Goal: Task Accomplishment & Management: Complete application form

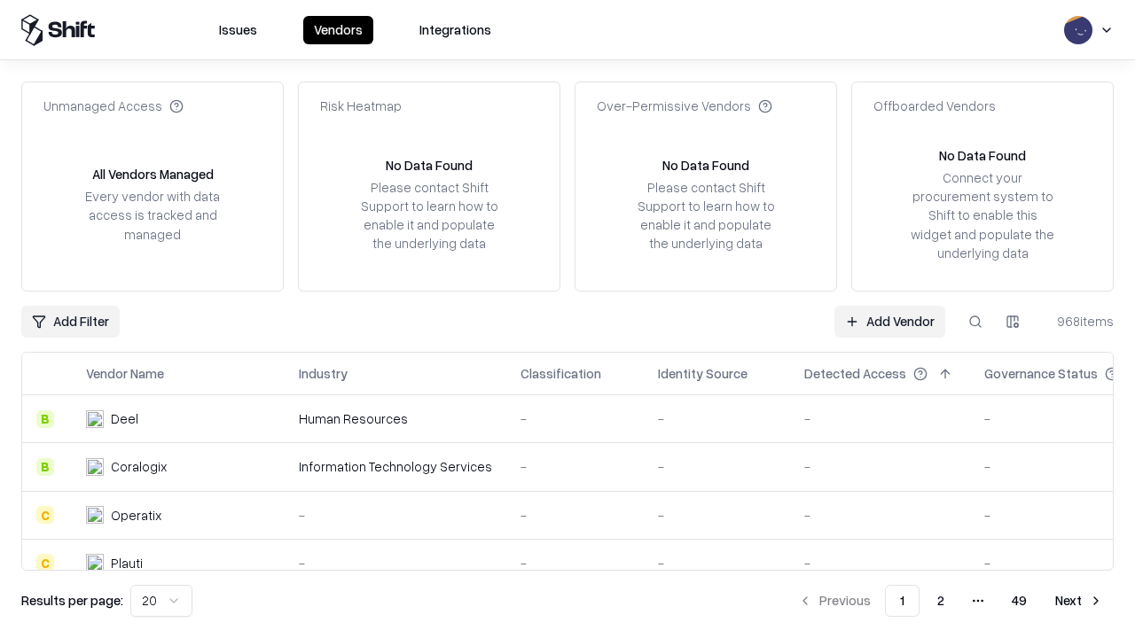
click at [889, 321] on link "Add Vendor" at bounding box center [889, 322] width 111 height 32
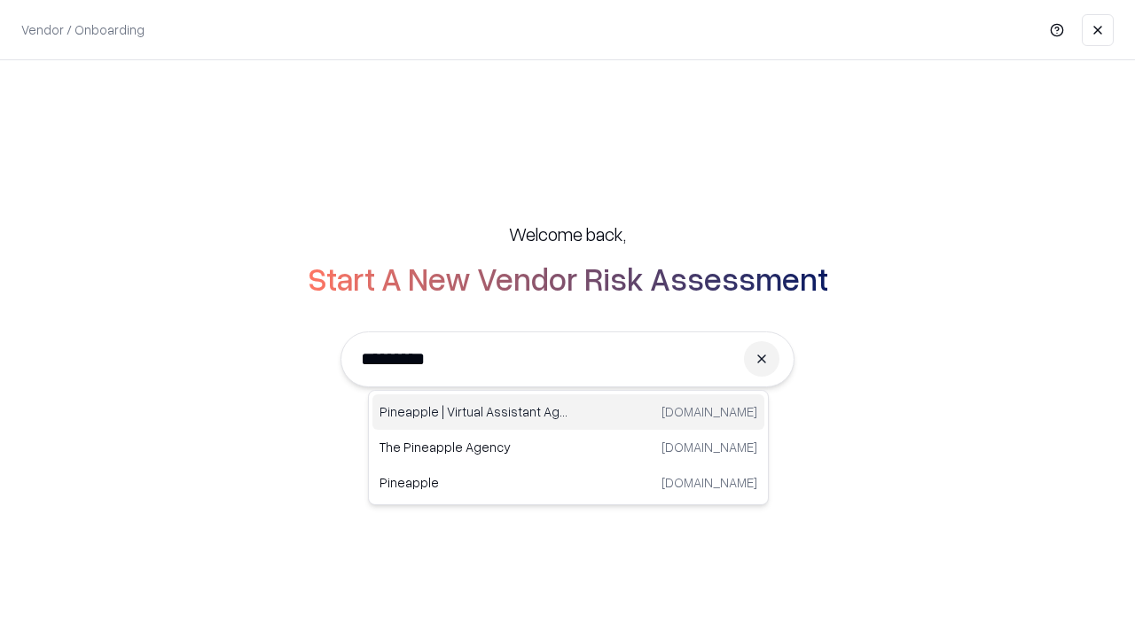
click at [568, 412] on div "Pineapple | Virtual Assistant Agency [DOMAIN_NAME]" at bounding box center [568, 412] width 392 height 35
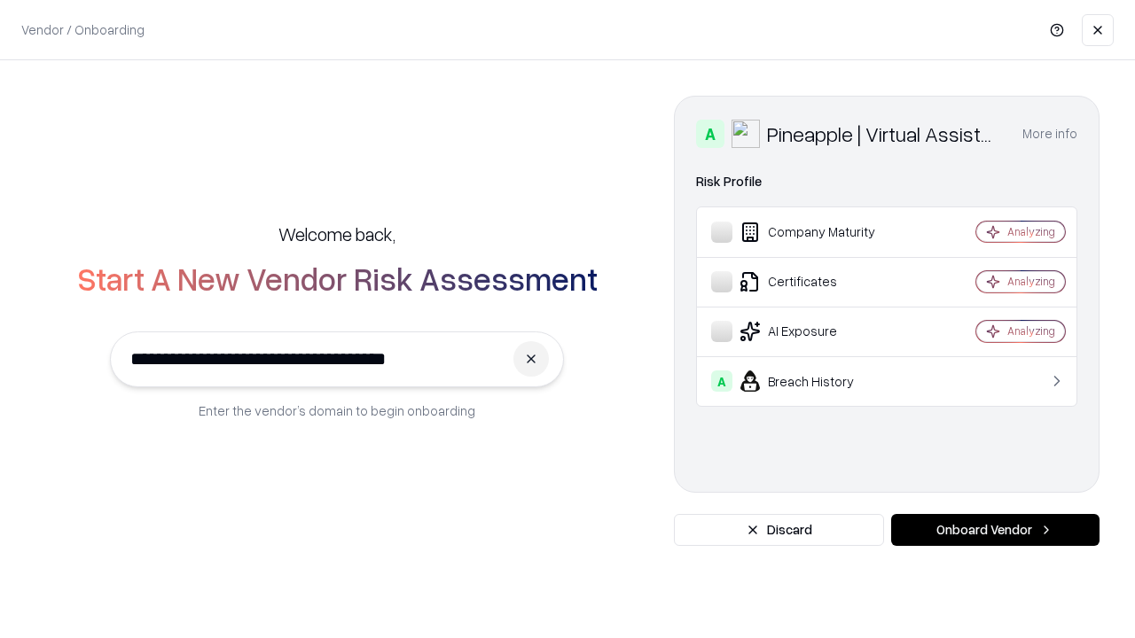
type input "**********"
click at [995, 530] on button "Onboard Vendor" at bounding box center [995, 530] width 208 height 32
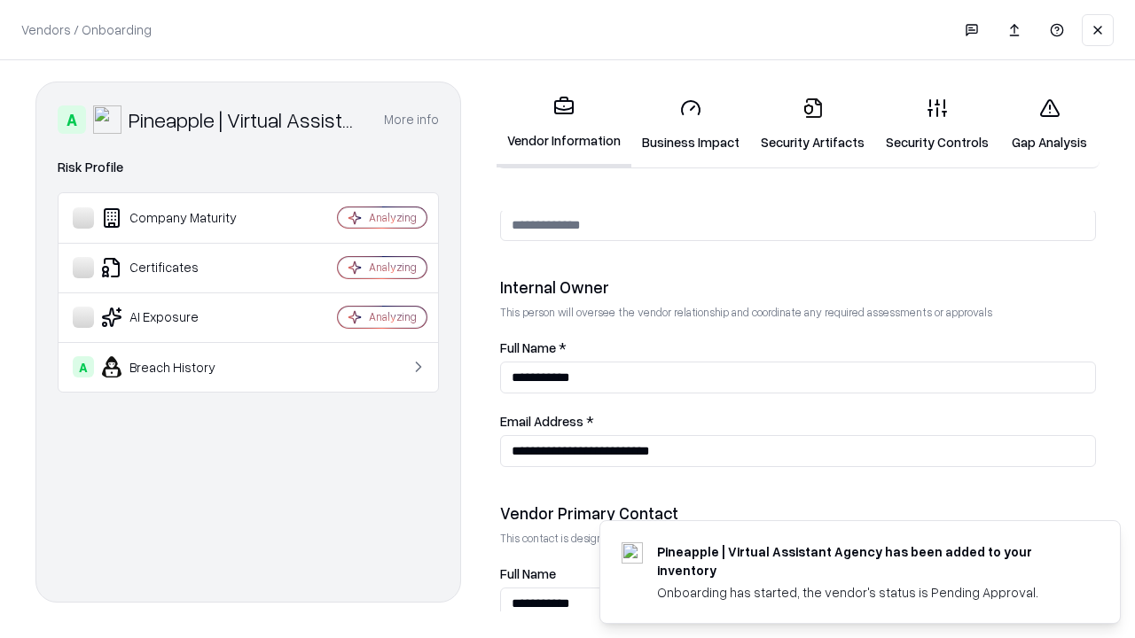
scroll to position [919, 0]
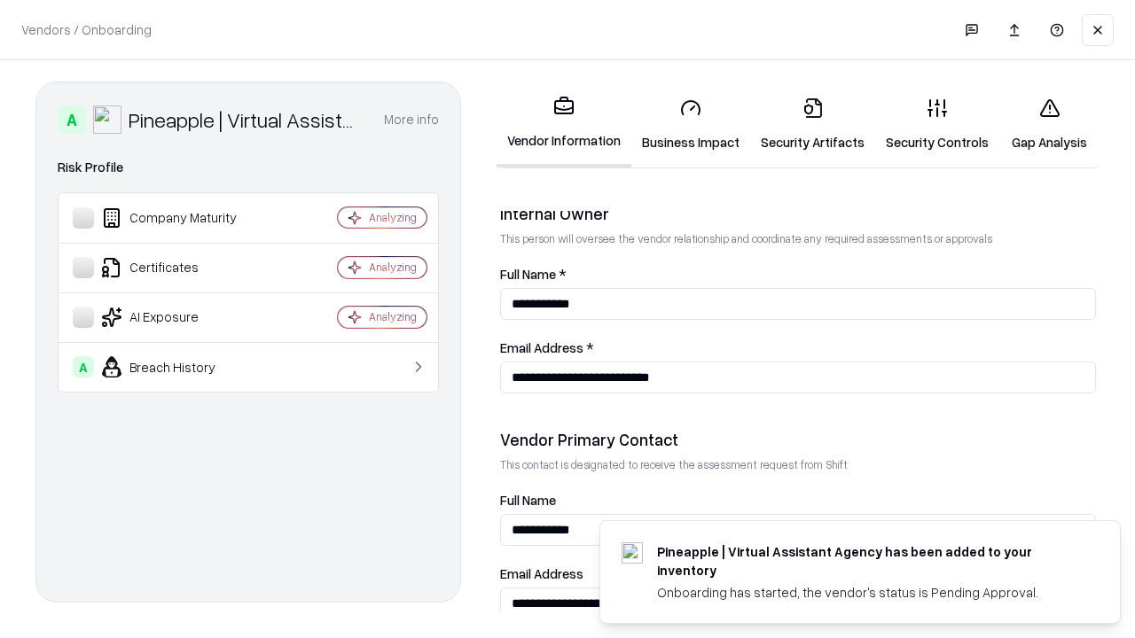
click at [812, 124] on link "Security Artifacts" at bounding box center [812, 124] width 125 height 82
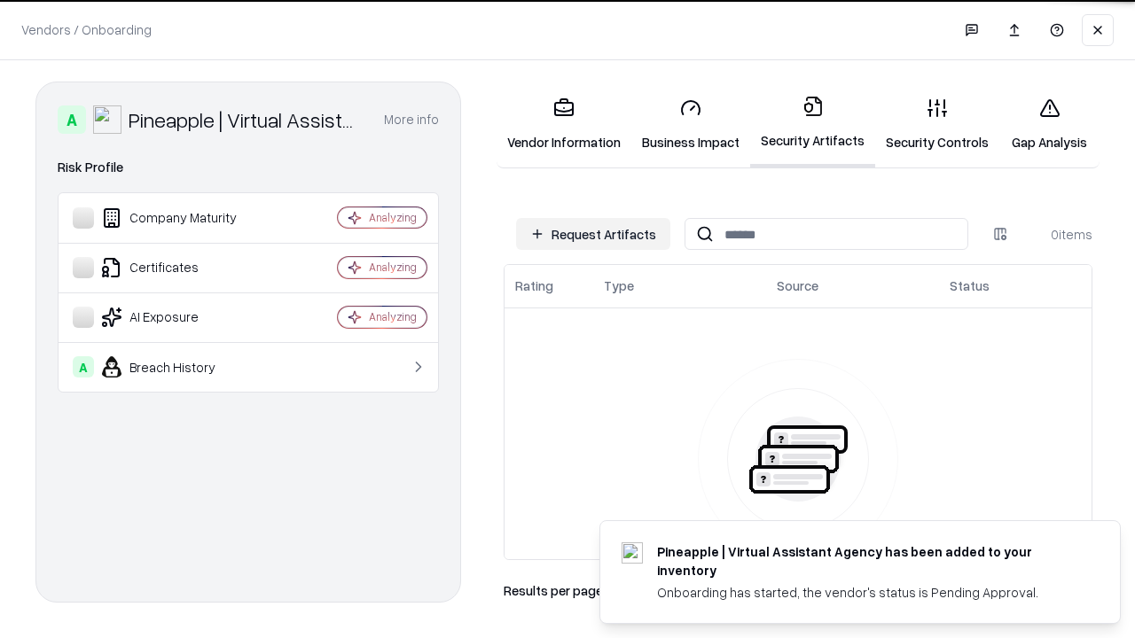
click at [593, 234] on button "Request Artifacts" at bounding box center [593, 234] width 154 height 32
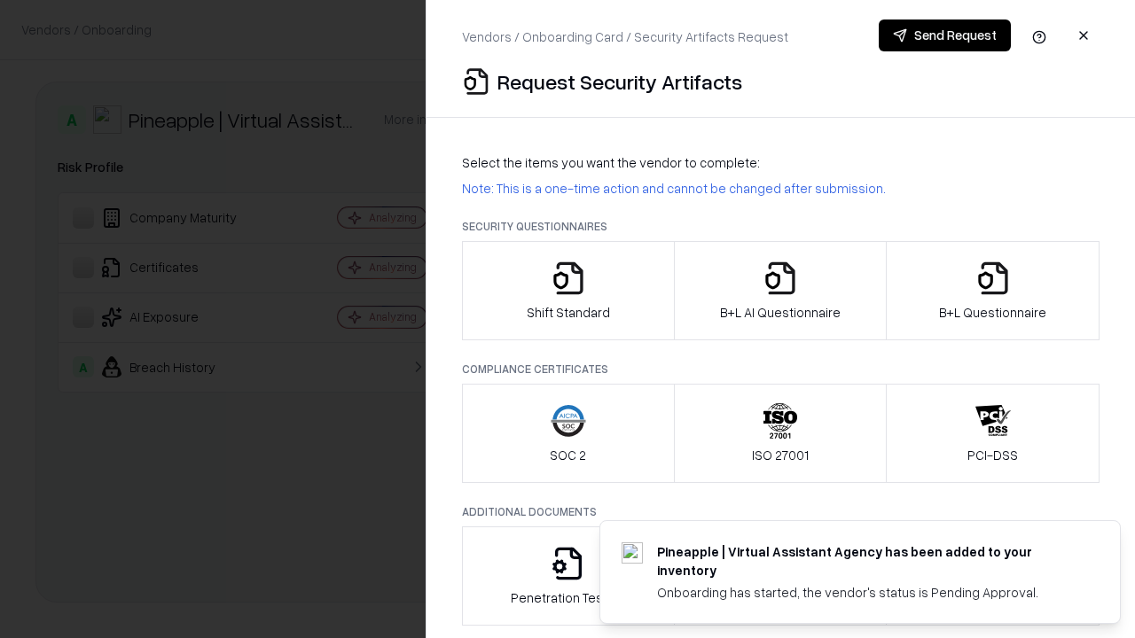
click at [992, 291] on icon "button" at bounding box center [992, 278] width 35 height 35
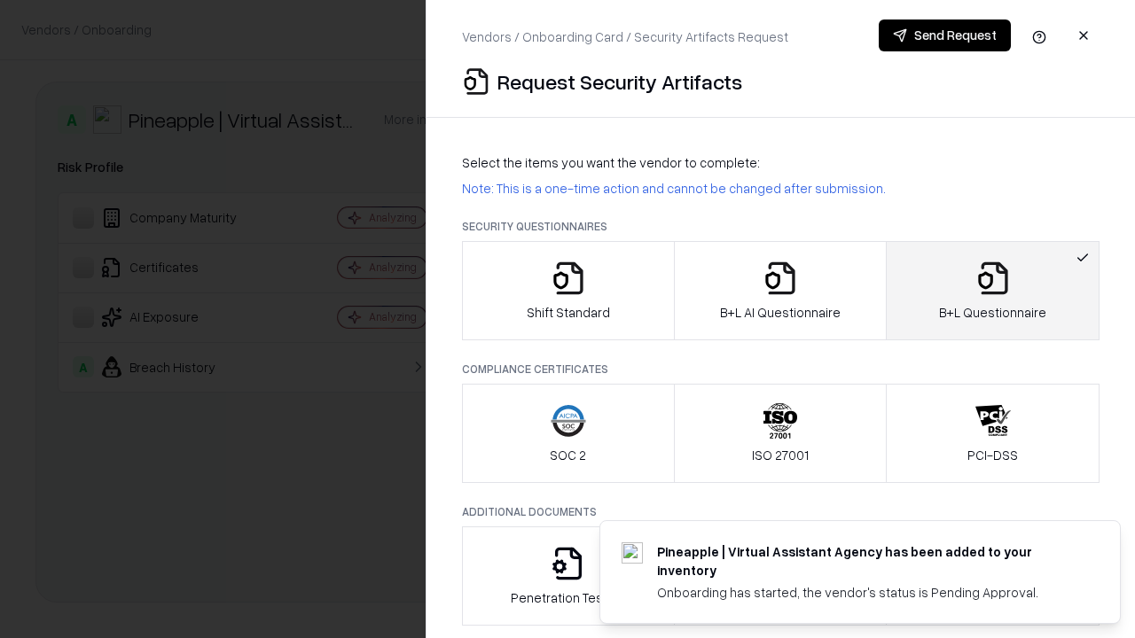
click at [779, 291] on icon "button" at bounding box center [780, 278] width 35 height 35
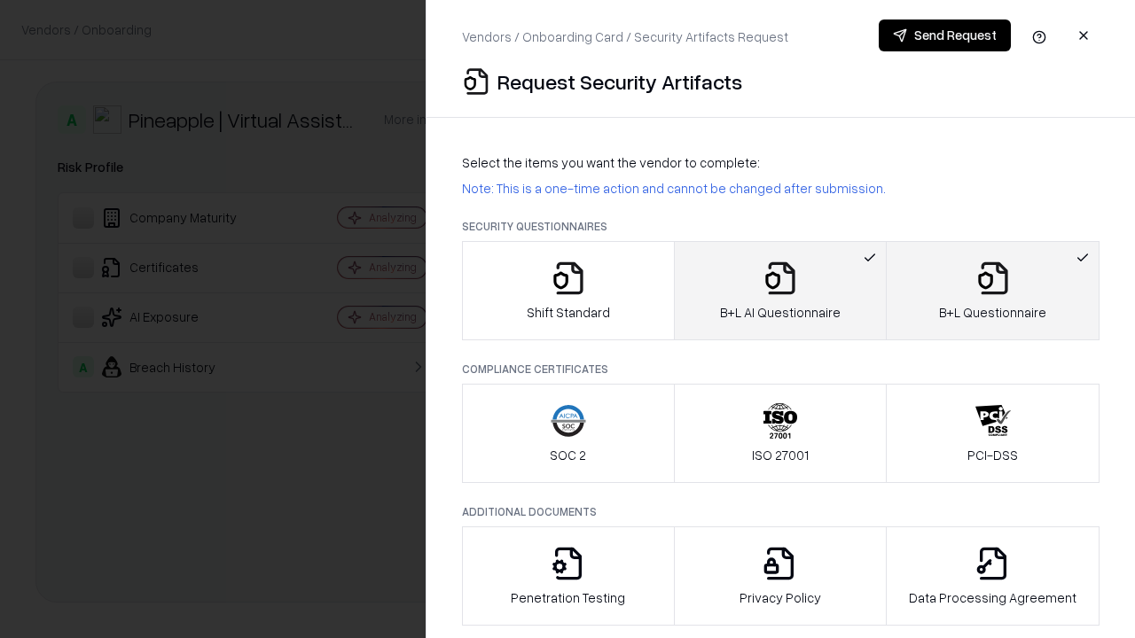
click at [944, 35] on button "Send Request" at bounding box center [945, 36] width 132 height 32
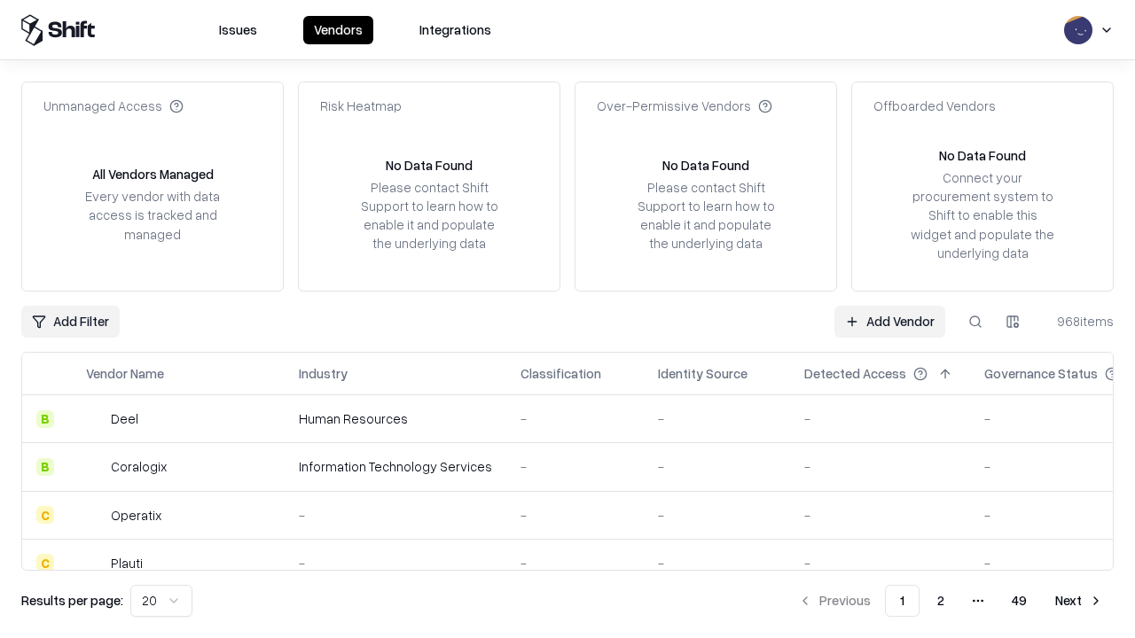
click at [975, 321] on button at bounding box center [975, 322] width 32 height 32
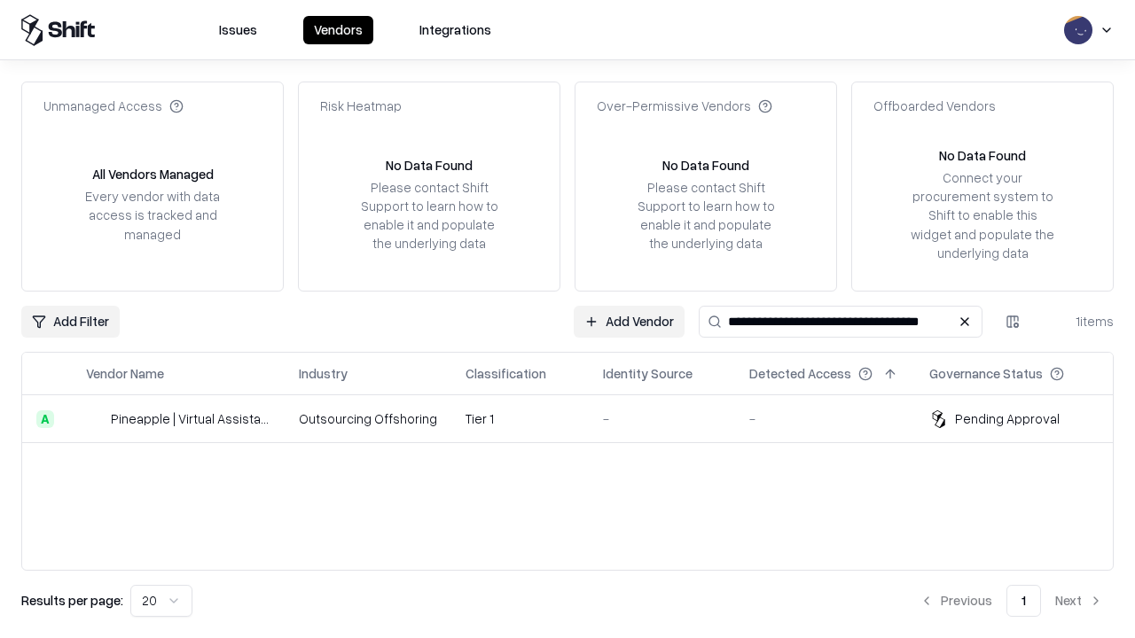
type input "**********"
click at [578, 419] on td "Tier 1" at bounding box center [519, 419] width 137 height 48
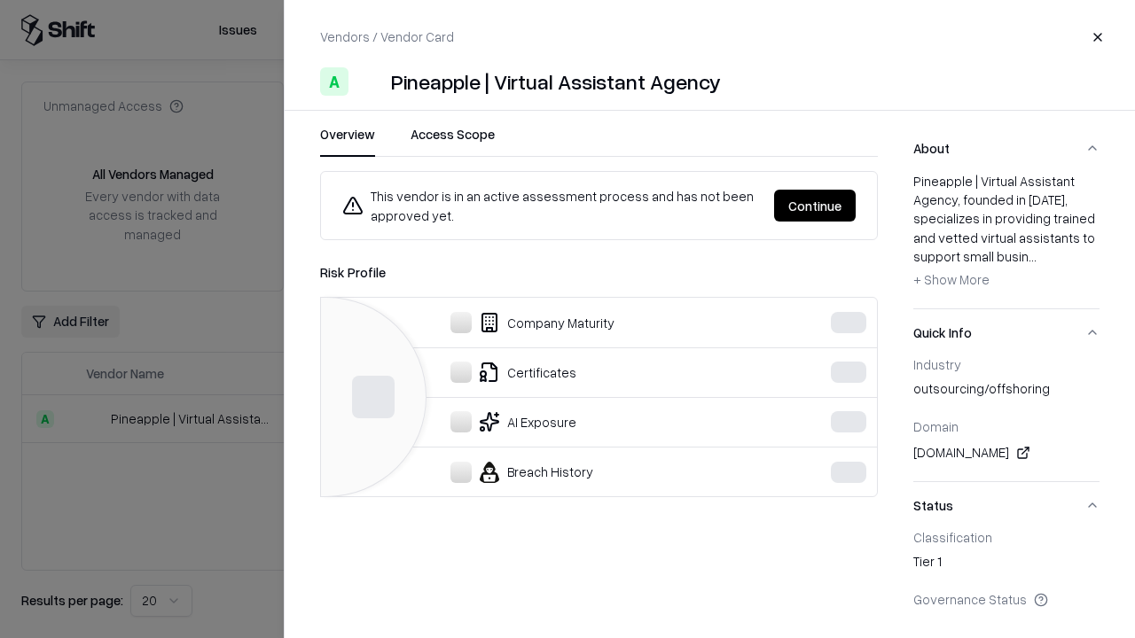
click at [815, 206] on button "Continue" at bounding box center [815, 206] width 82 height 32
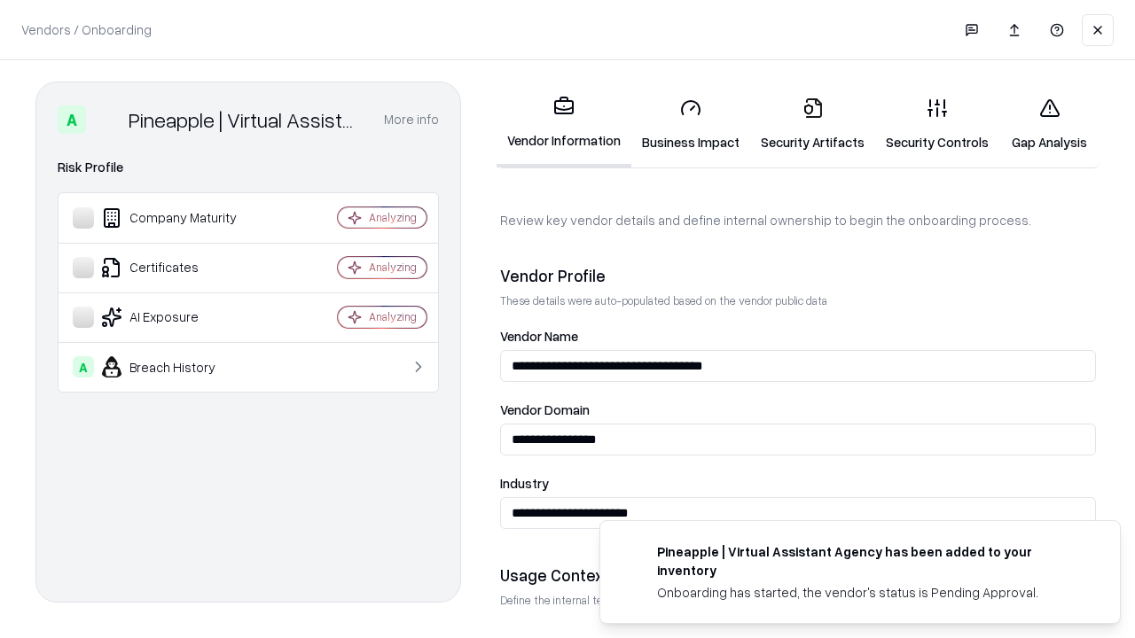
click at [812, 124] on link "Security Artifacts" at bounding box center [812, 124] width 125 height 82
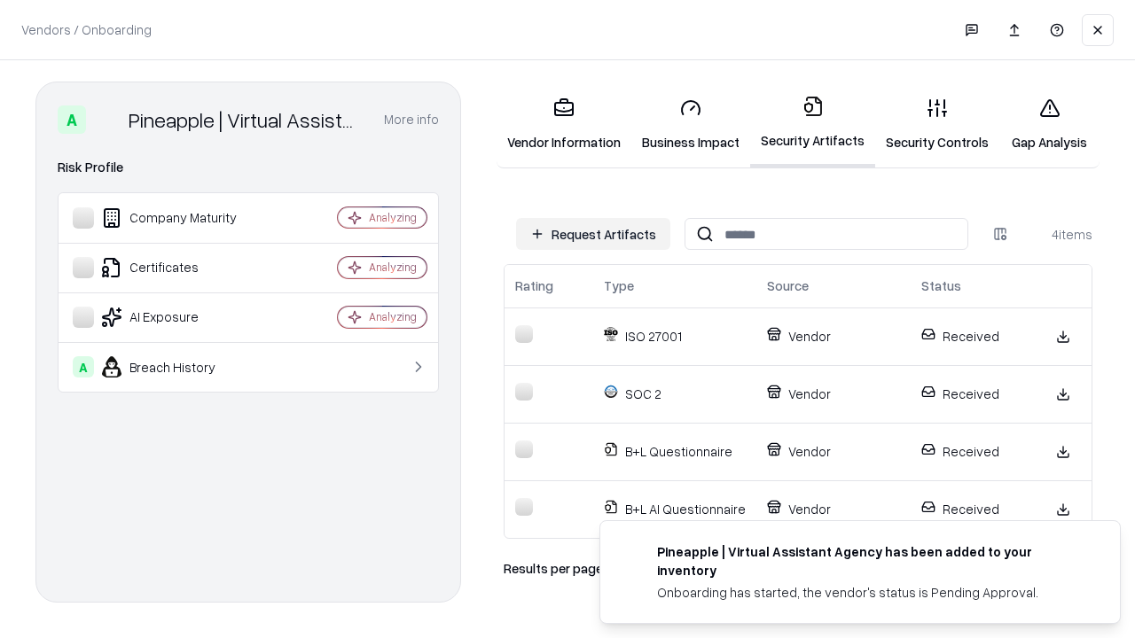
click at [1049, 124] on link "Gap Analysis" at bounding box center [1049, 124] width 100 height 82
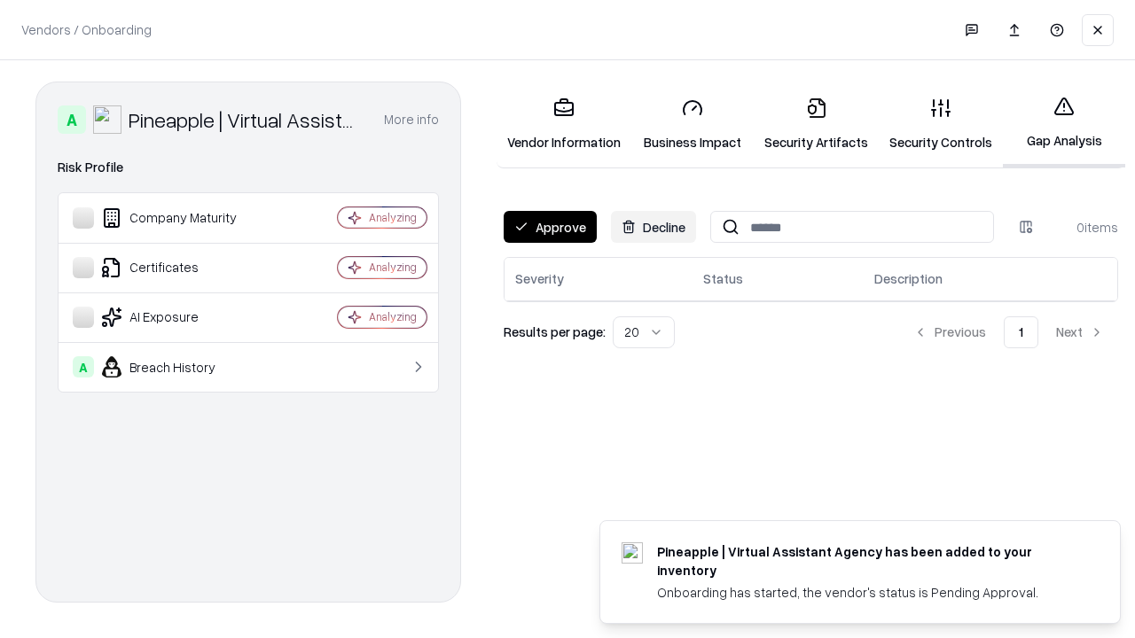
click at [550, 227] on button "Approve" at bounding box center [550, 227] width 93 height 32
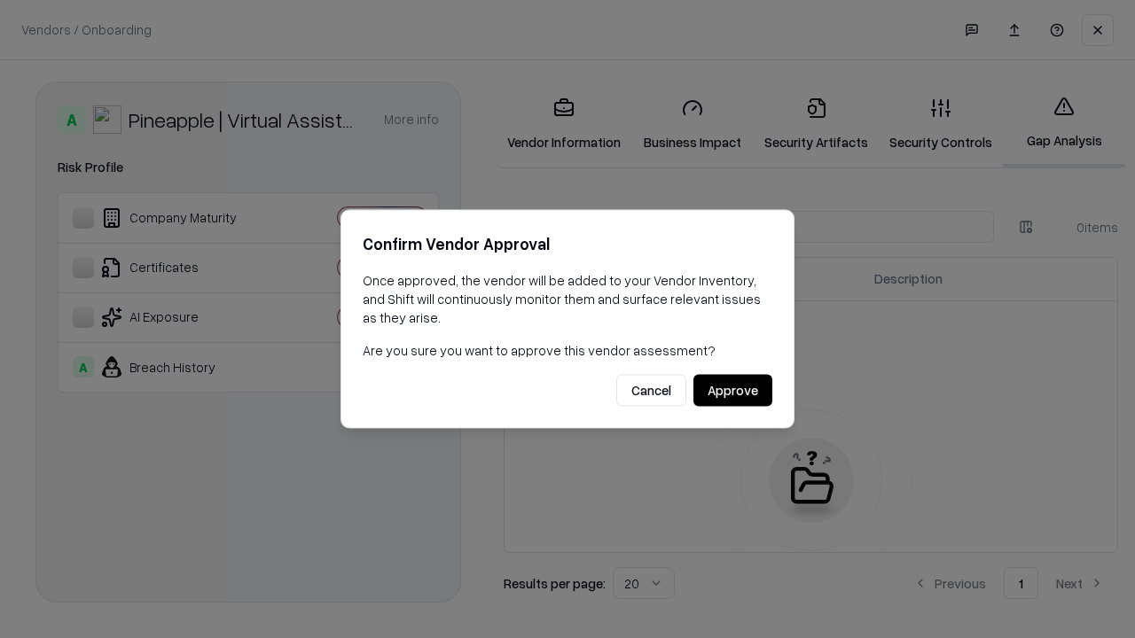
click at [732, 390] on button "Approve" at bounding box center [732, 391] width 79 height 32
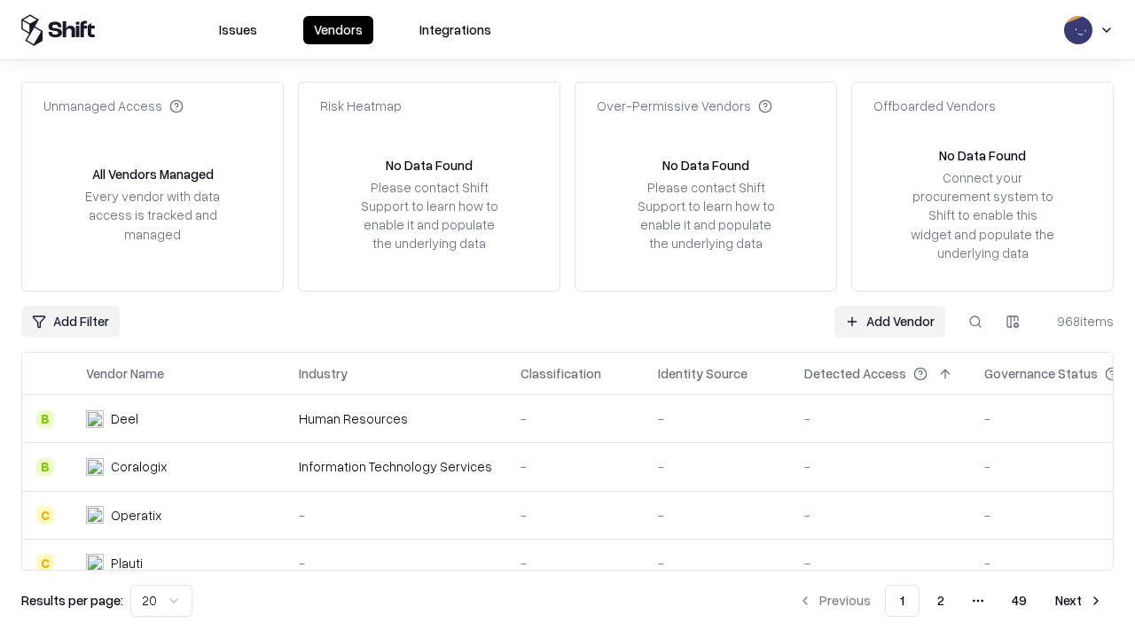
type input "**********"
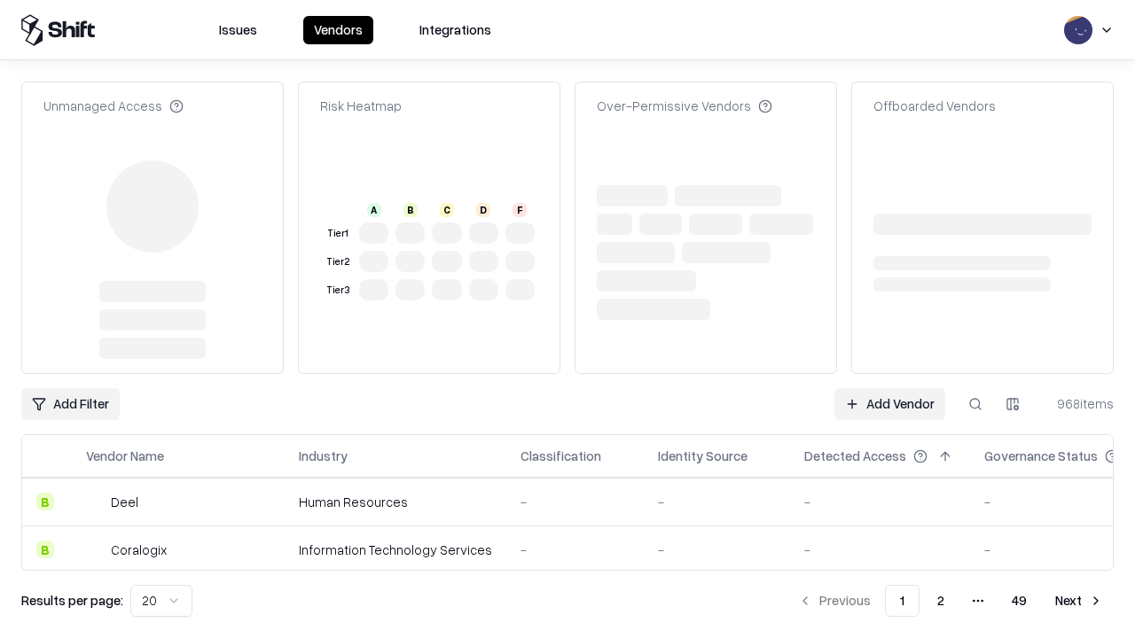
click at [889, 388] on link "Add Vendor" at bounding box center [889, 404] width 111 height 32
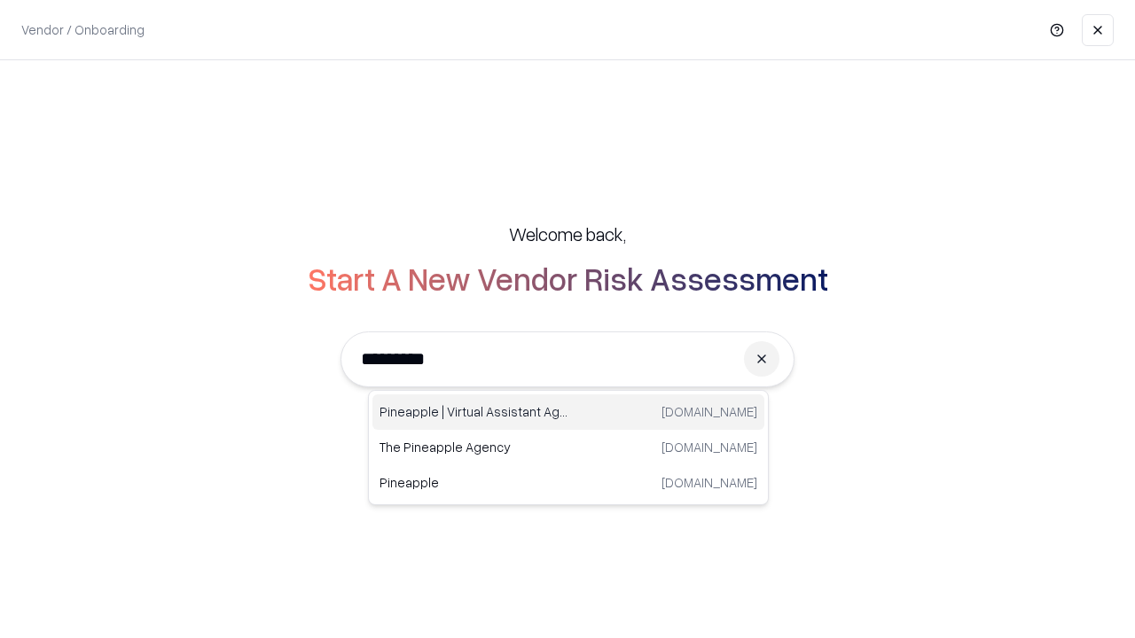
click at [568, 412] on div "Pineapple | Virtual Assistant Agency [DOMAIN_NAME]" at bounding box center [568, 412] width 392 height 35
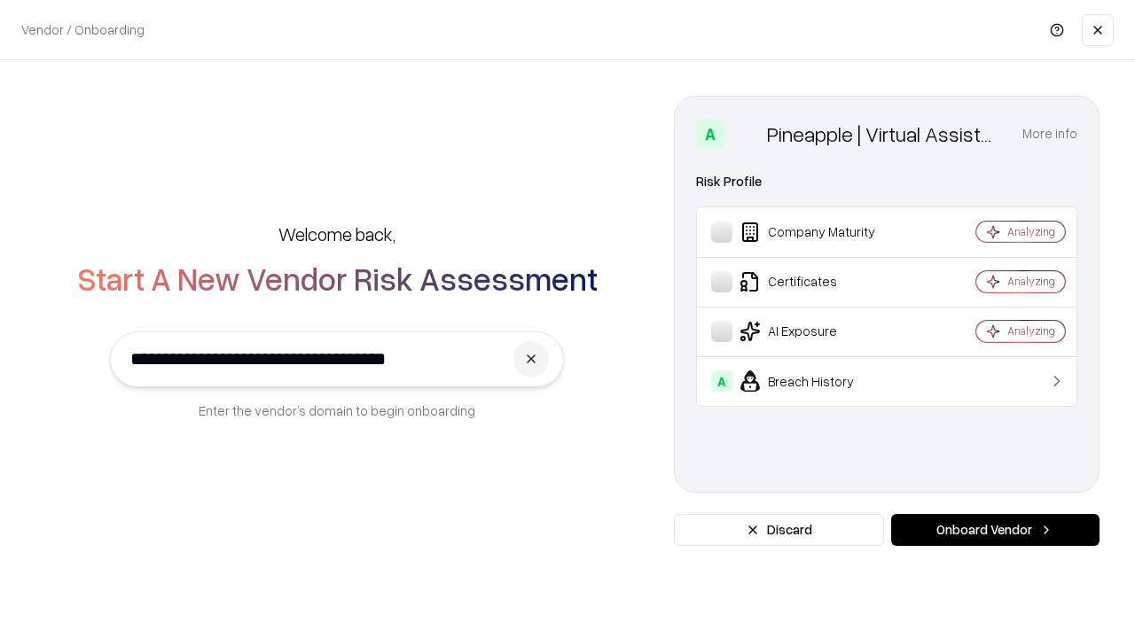
type input "**********"
click at [995, 530] on button "Onboard Vendor" at bounding box center [995, 530] width 208 height 32
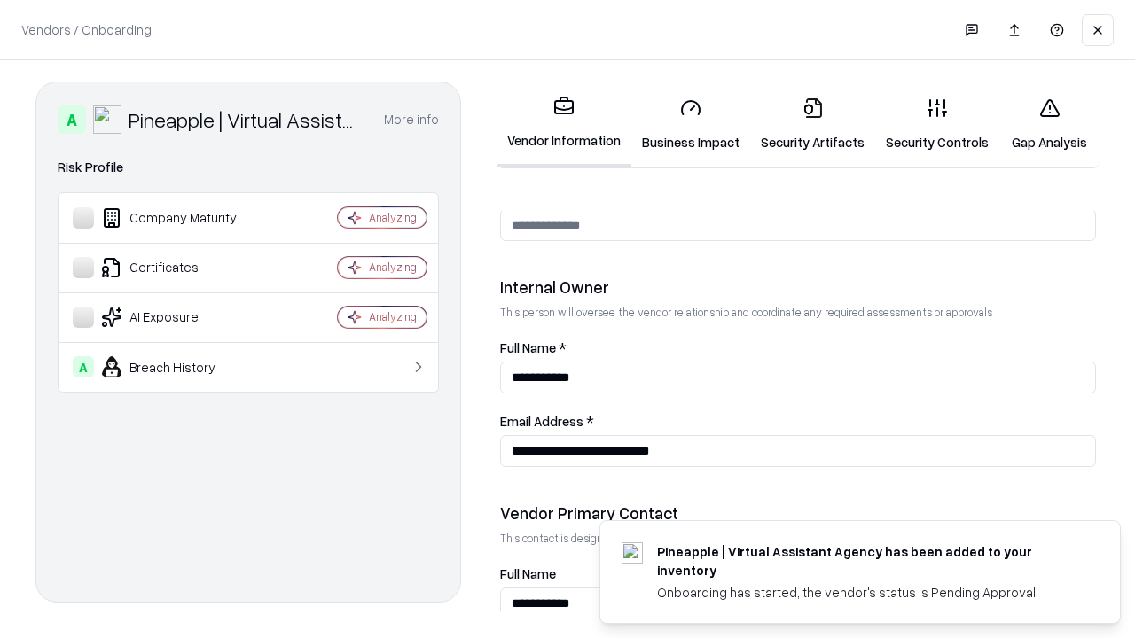
scroll to position [919, 0]
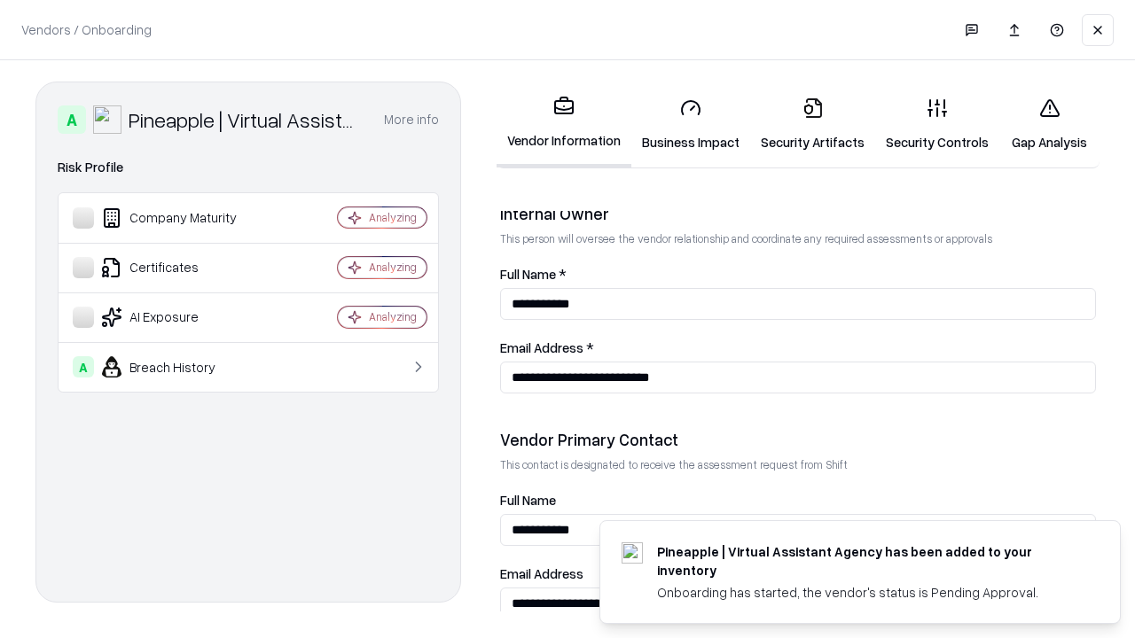
click at [1049, 124] on link "Gap Analysis" at bounding box center [1049, 124] width 100 height 82
